Goal: Transaction & Acquisition: Download file/media

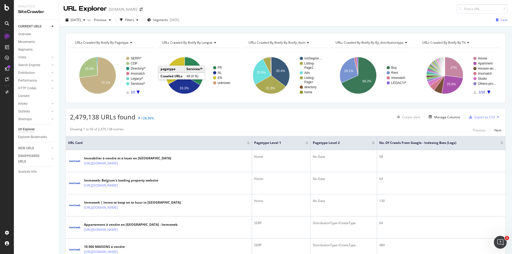
click at [497, 118] on icon at bounding box center [498, 116] width 2 height 3
click at [432, 129] on div "Showing 1 to 50 of 2,479,138 entries Previous Next" at bounding box center [285, 130] width 439 height 6
click at [483, 118] on div "Export as CSV" at bounding box center [484, 117] width 21 height 5
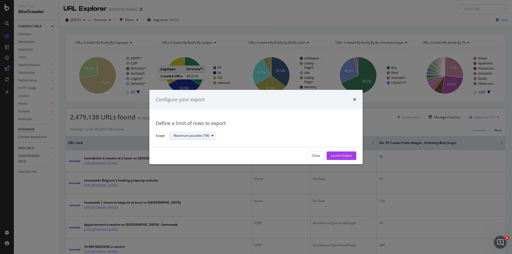
click at [206, 139] on div "Maximum possible (1M)" at bounding box center [195, 135] width 42 height 7
click at [198, 152] on div "Define a limit" at bounding box center [194, 153] width 47 height 7
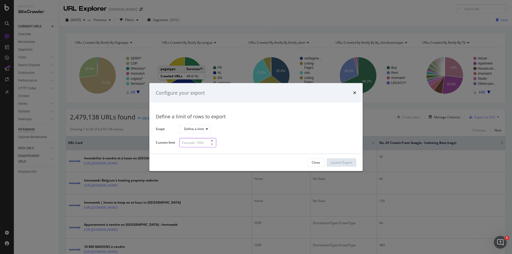
click at [196, 142] on input "modal" at bounding box center [197, 142] width 37 height 9
type input "2"
type input "400000"
click at [336, 161] on div "Launch Export" at bounding box center [341, 162] width 21 height 5
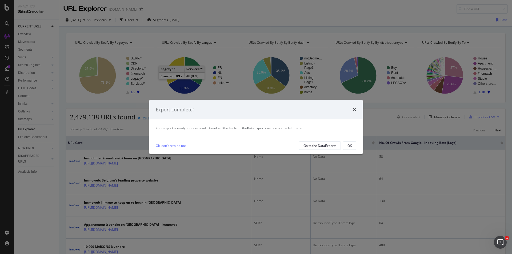
click at [349, 146] on div "OK" at bounding box center [349, 145] width 4 height 5
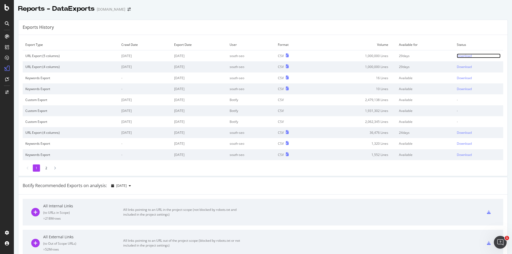
click at [458, 55] on div "Download" at bounding box center [464, 56] width 15 height 5
click at [457, 55] on div "Download" at bounding box center [464, 56] width 15 height 5
